Goal: Task Accomplishment & Management: Use online tool/utility

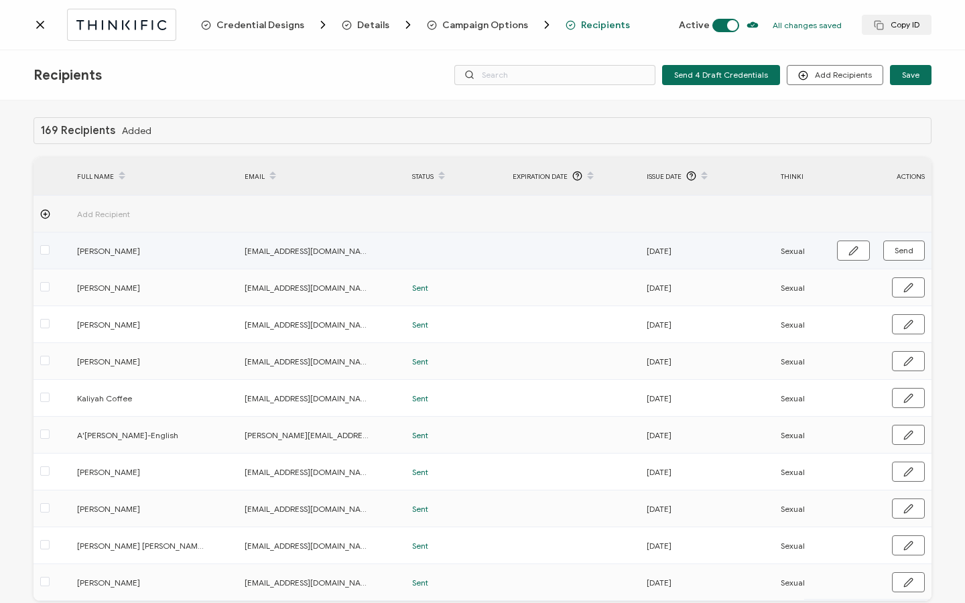
click at [840, 247] on button "button" at bounding box center [853, 251] width 33 height 20
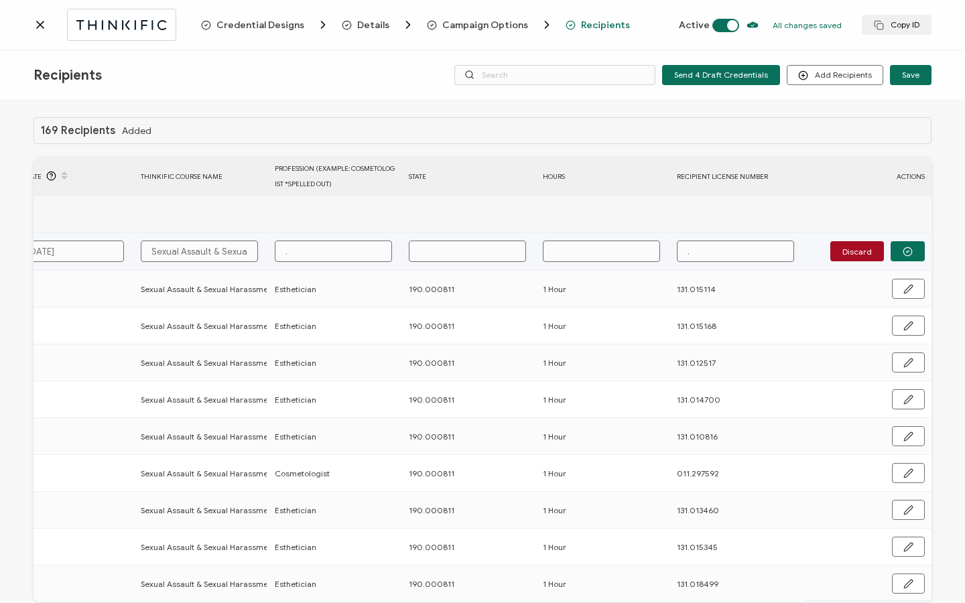
click at [341, 254] on input "." at bounding box center [333, 251] width 117 height 21
type input "C"
type input "Cs"
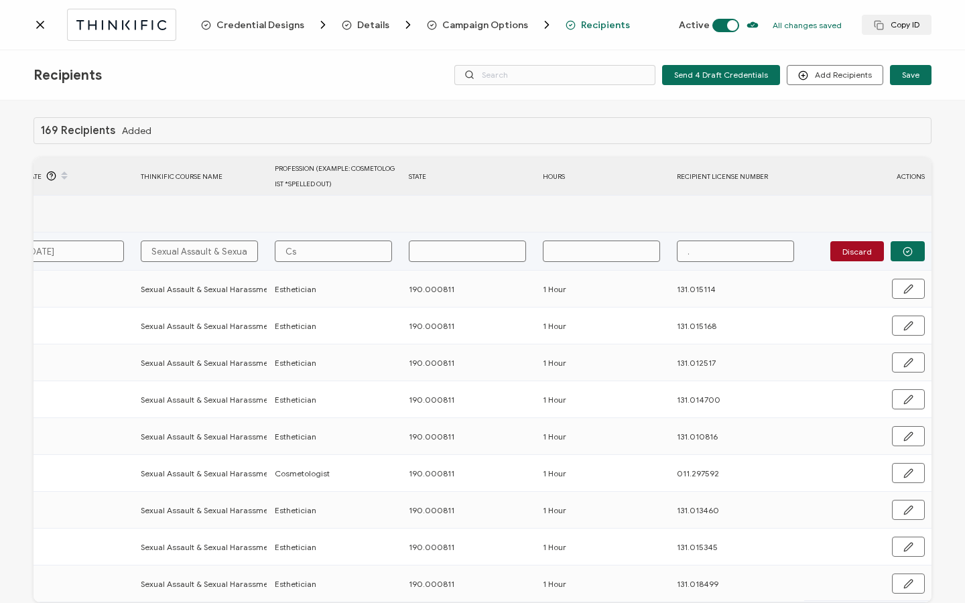
type input "Cso"
type input "Csom"
type input "Csome"
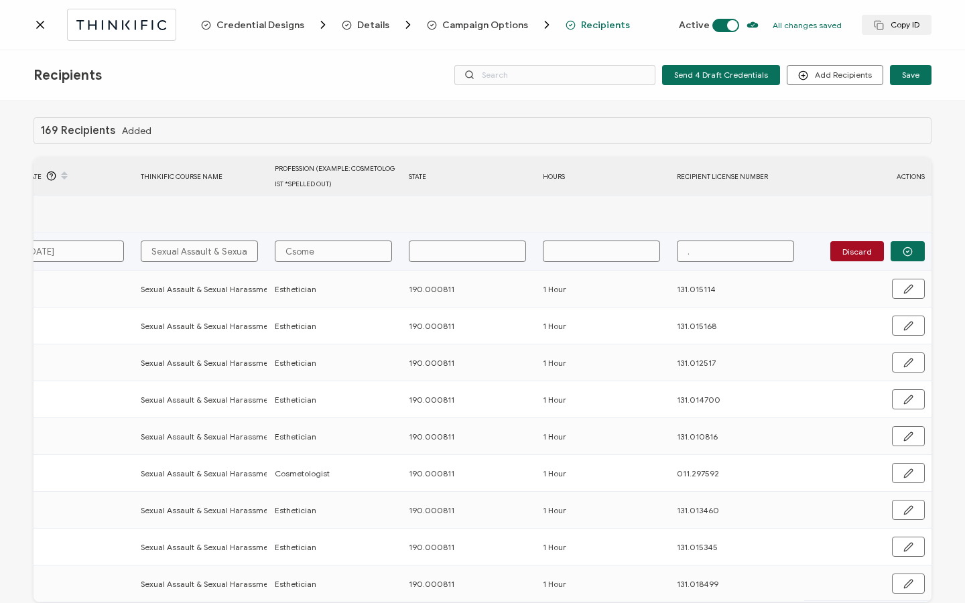
type input "Csome"
type input "Csom"
type input "Cso"
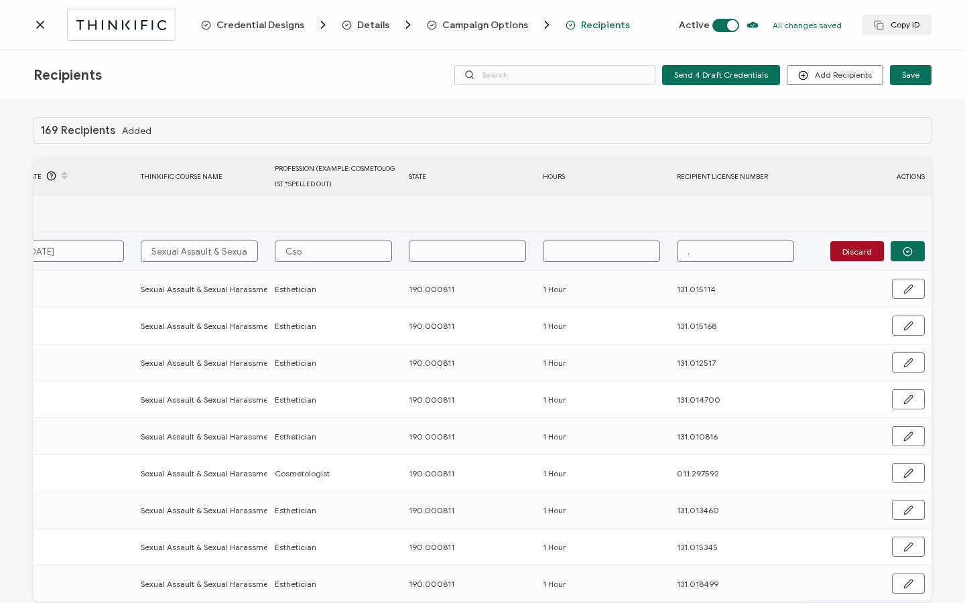
type input "Cs"
type input "C"
type input "Co"
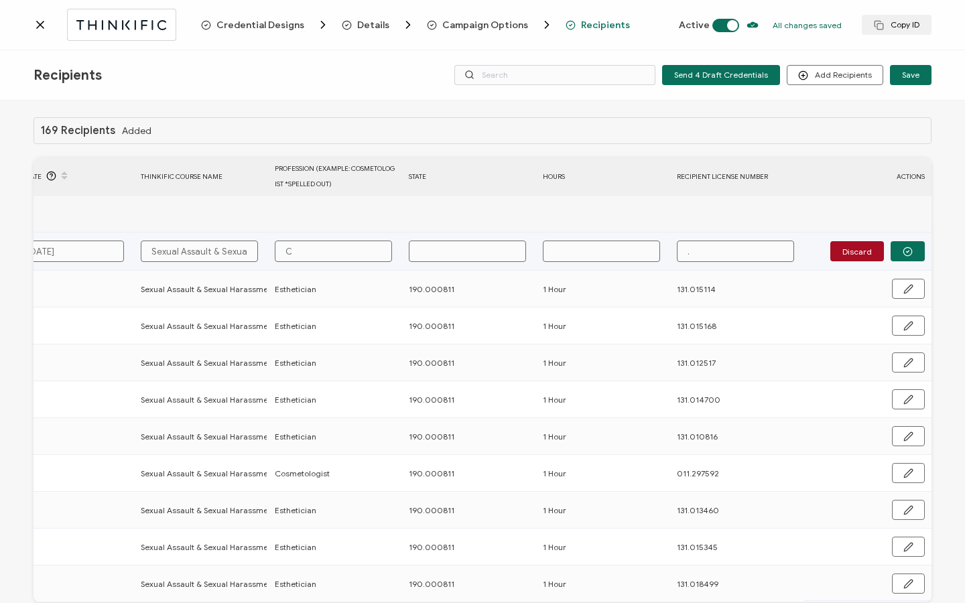
type input "Co"
type input "Cos"
type input "Cosm"
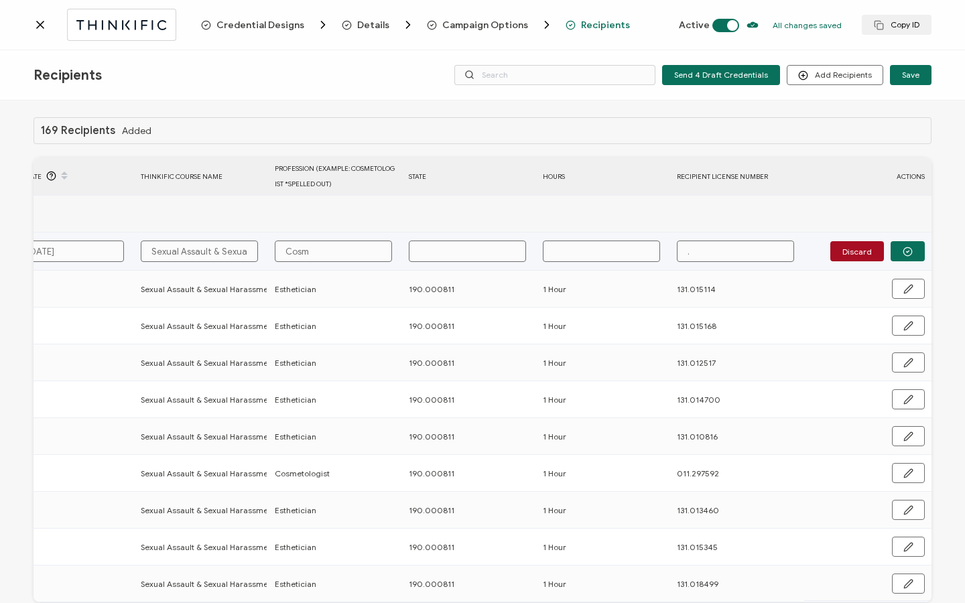
type input "[PERSON_NAME]"
type input "Cosmet"
type input "Cosmeto"
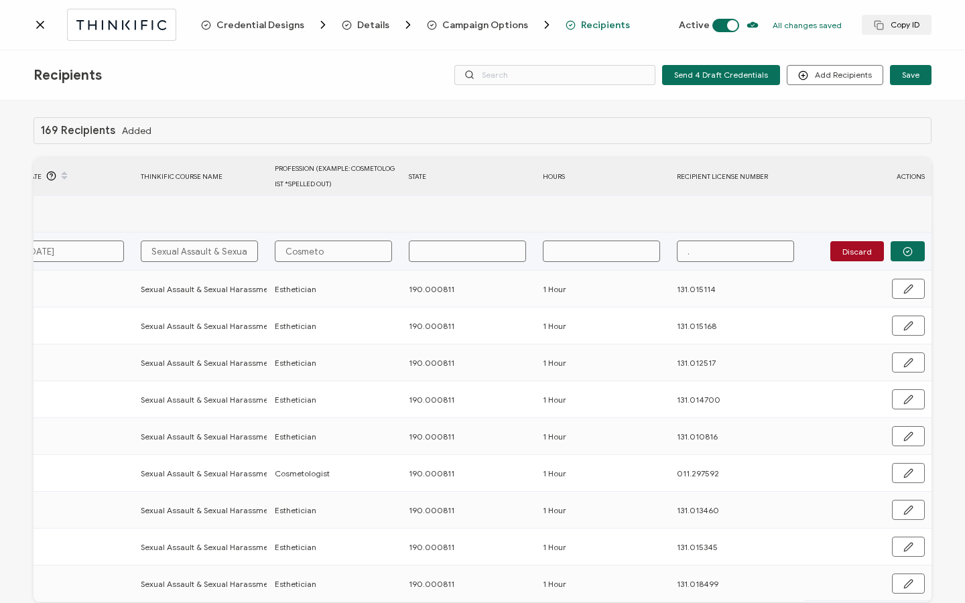
type input "Cosmeto"
type input "Cosmetol"
type input "Cosmetolo"
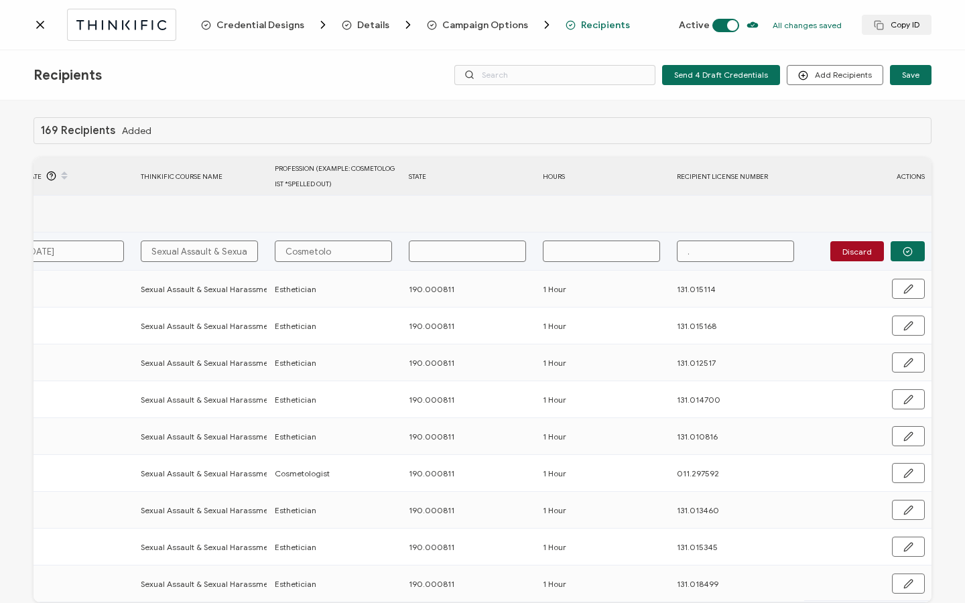
type input "Cosmetolog"
type input "Cosmetologi"
type input "Cosmetologis"
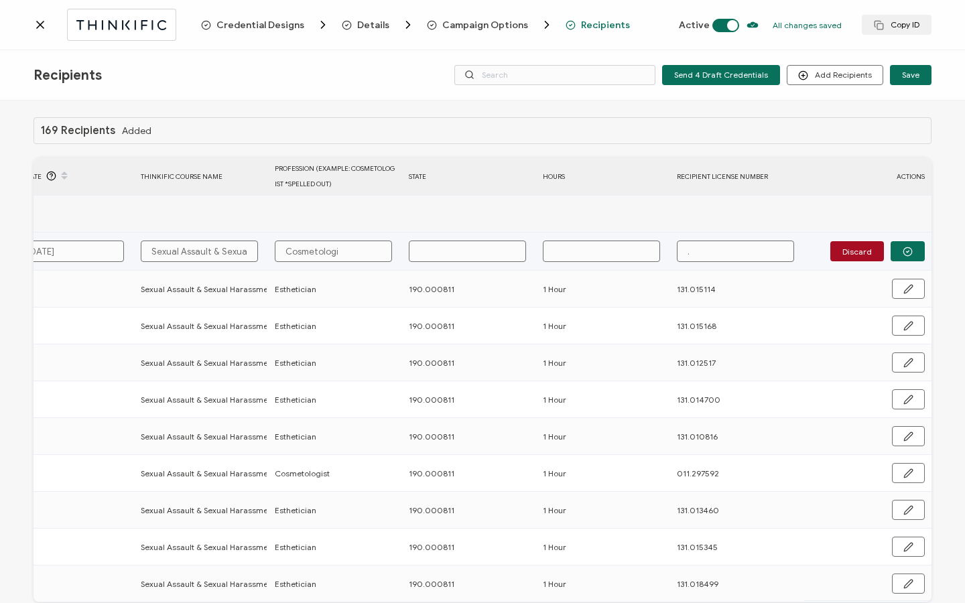
type input "Cosmetologis"
type input "Cosmetologist"
type input "1"
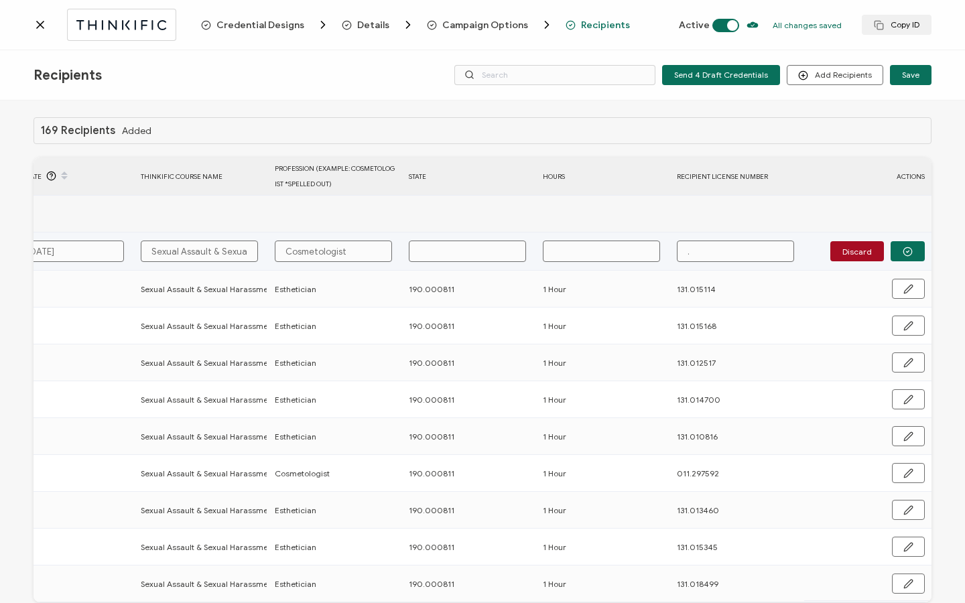
type input "1"
type input "19"
type input "190"
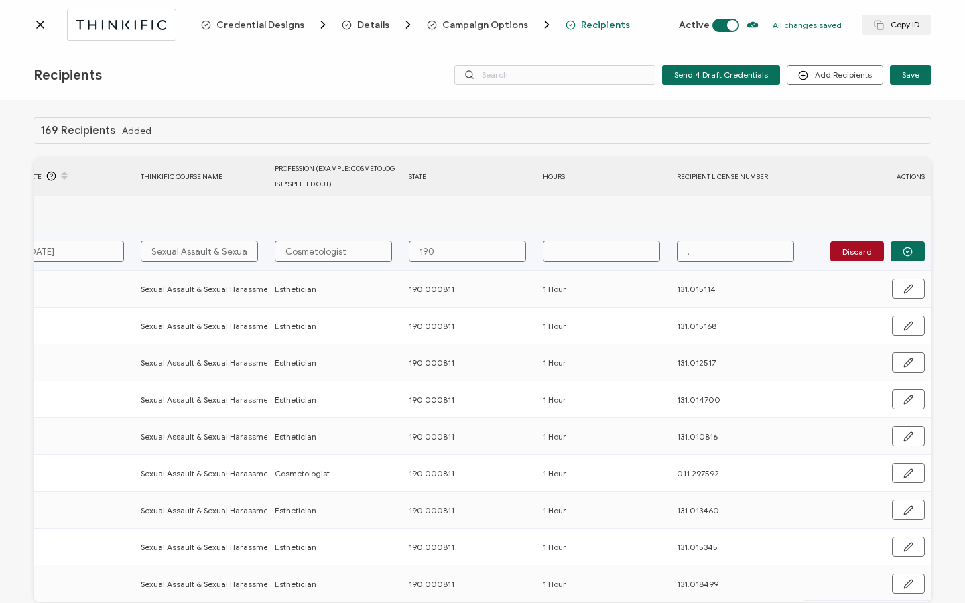
type input "190."
type input "190.0"
type input "190.00"
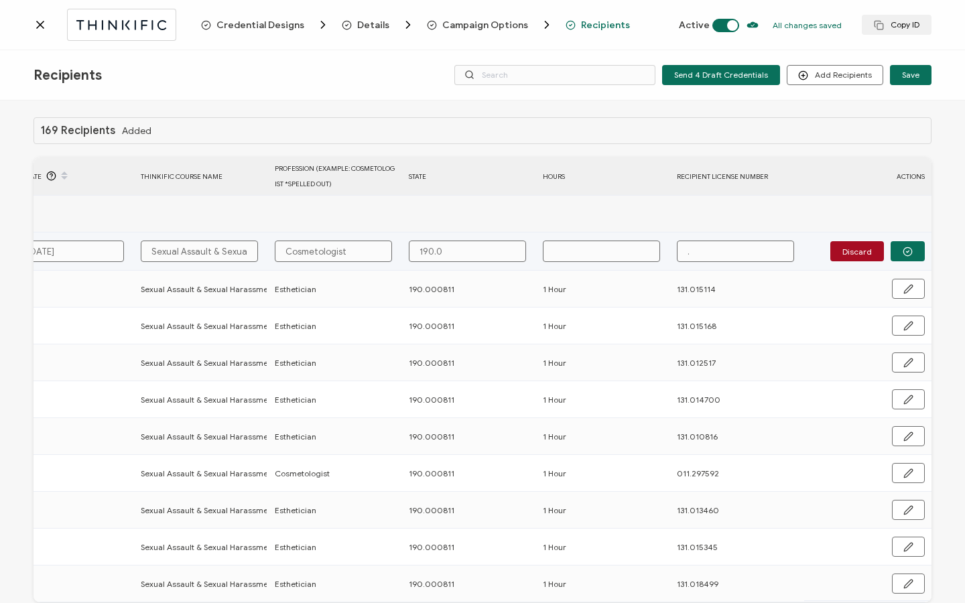
type input "190.00"
type input "190.000"
type input "190.0008"
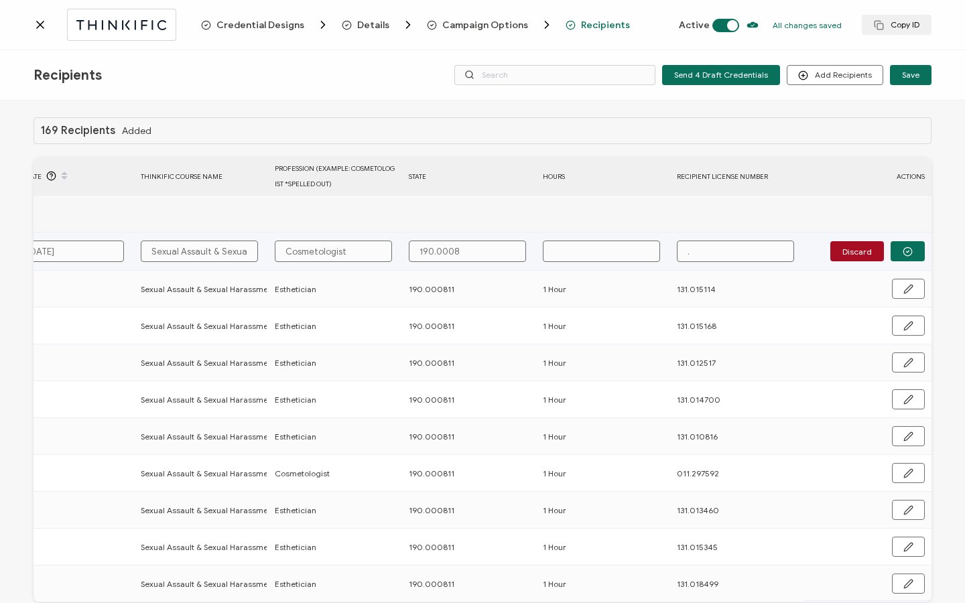
type input "190.00081"
type input "190.000811"
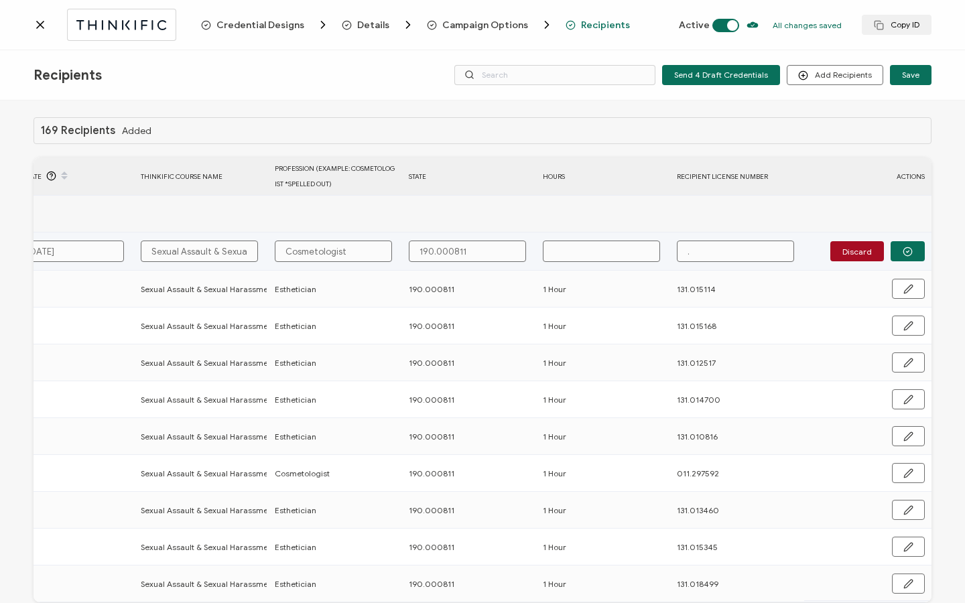
type input "1"
type input "1 H"
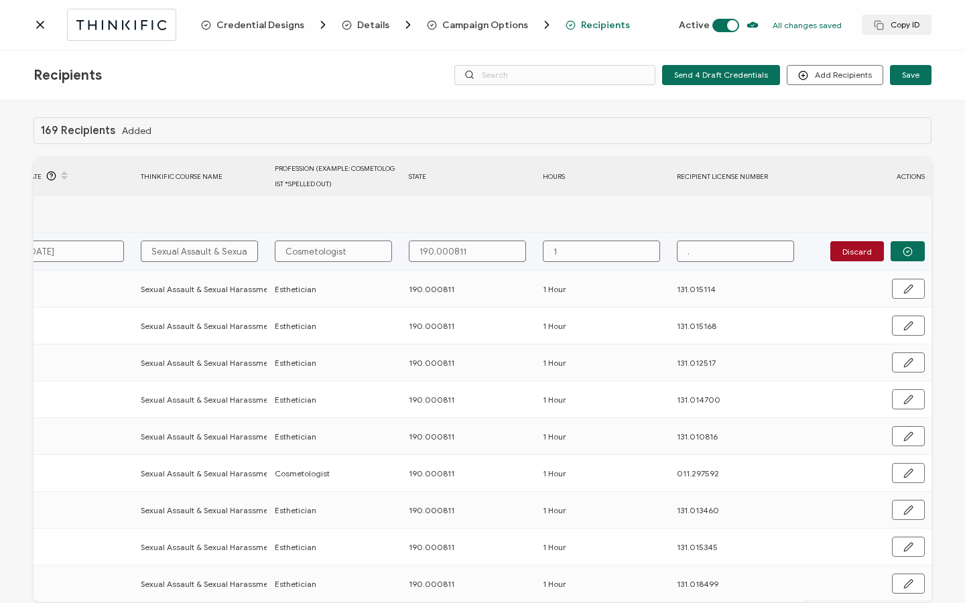
type input "1 H"
type input "1 Ho"
type input "1 Hou"
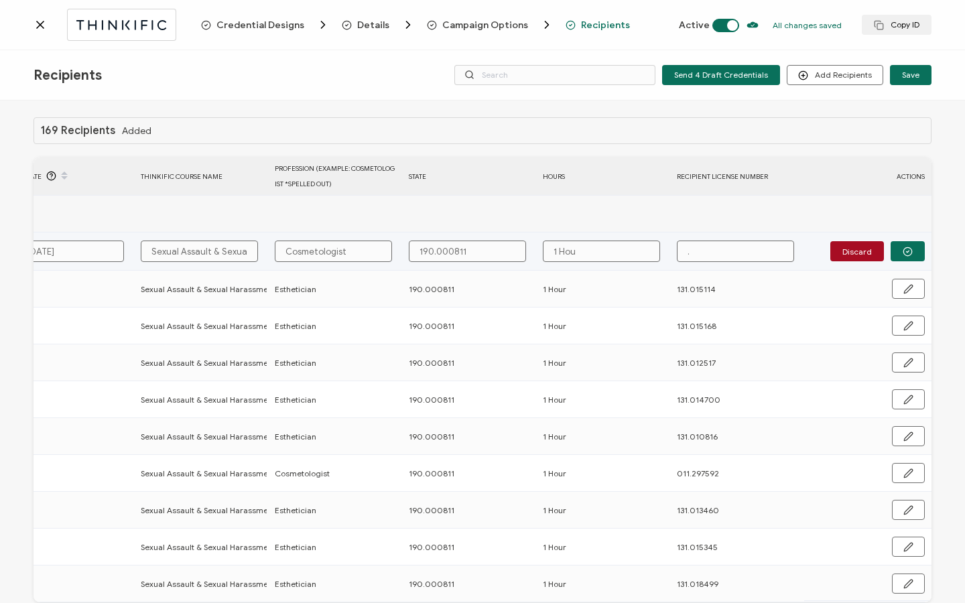
type input "1 Hour"
drag, startPoint x: 699, startPoint y: 250, endPoint x: 680, endPoint y: 251, distance: 18.8
click at [680, 251] on input "." at bounding box center [735, 251] width 117 height 21
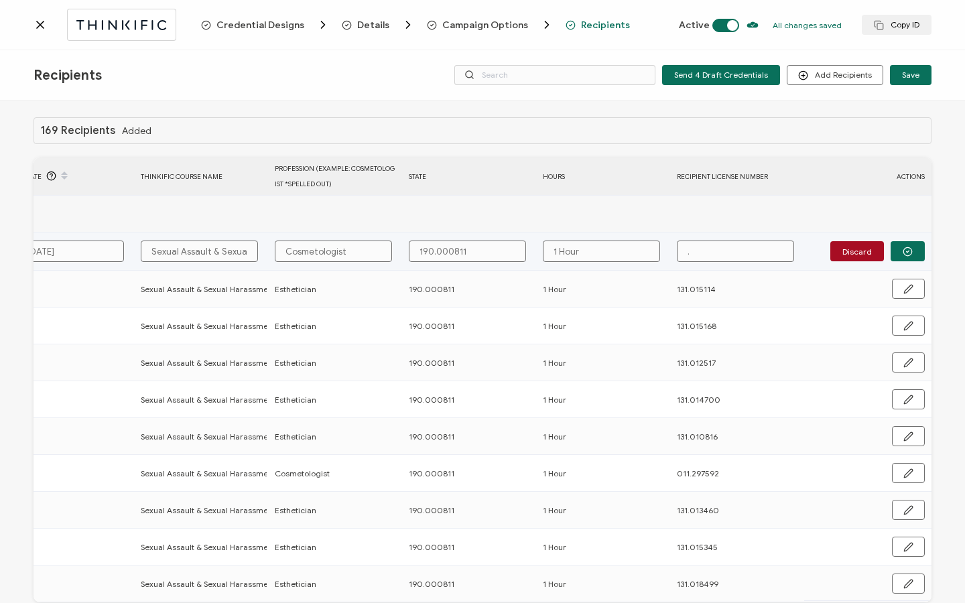
paste input "011.296933"
type input "011.296933"
click at [903, 247] on icon "button" at bounding box center [908, 252] width 10 height 10
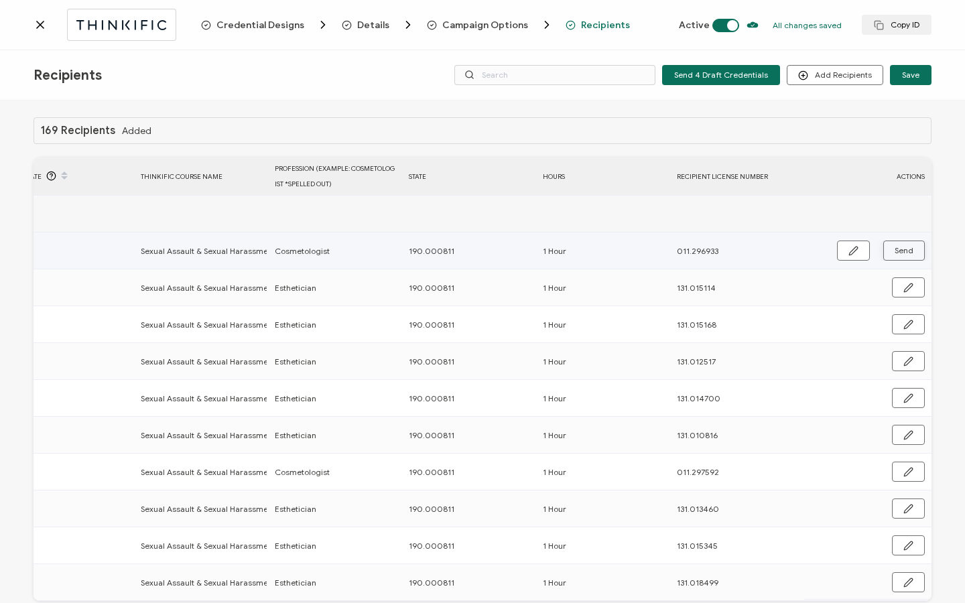
click at [901, 250] on span "Send" at bounding box center [904, 251] width 19 height 8
